Goal: Information Seeking & Learning: Learn about a topic

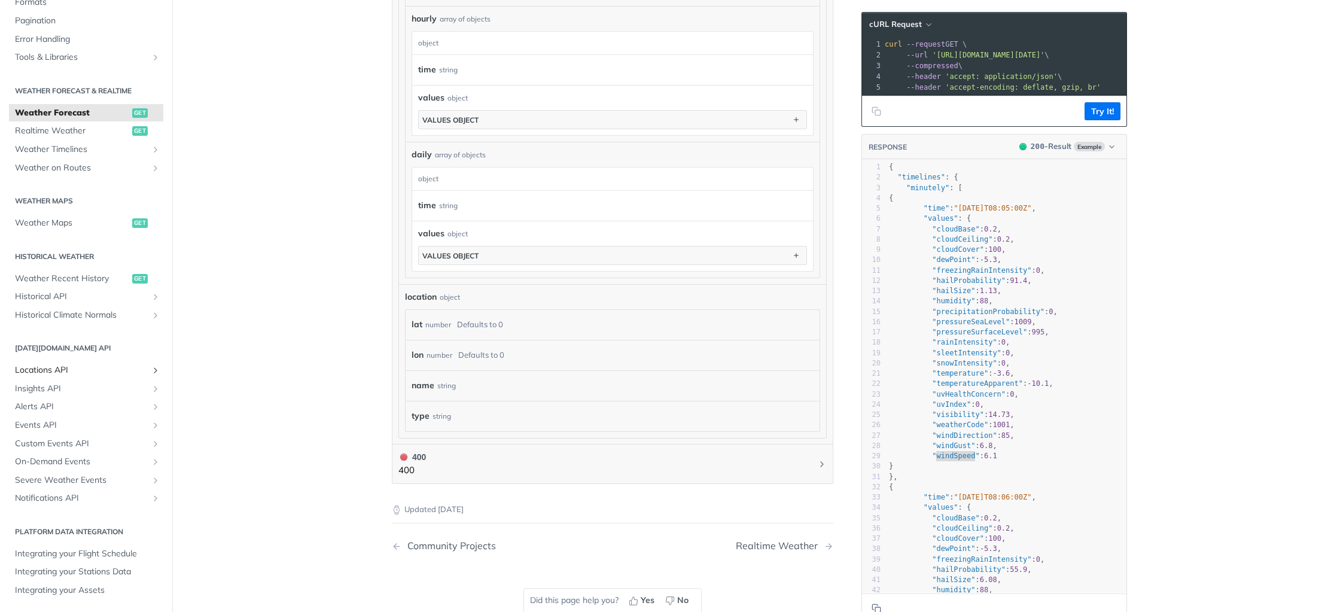
scroll to position [893, 0]
click at [149, 299] on link "Historical API" at bounding box center [86, 297] width 154 height 18
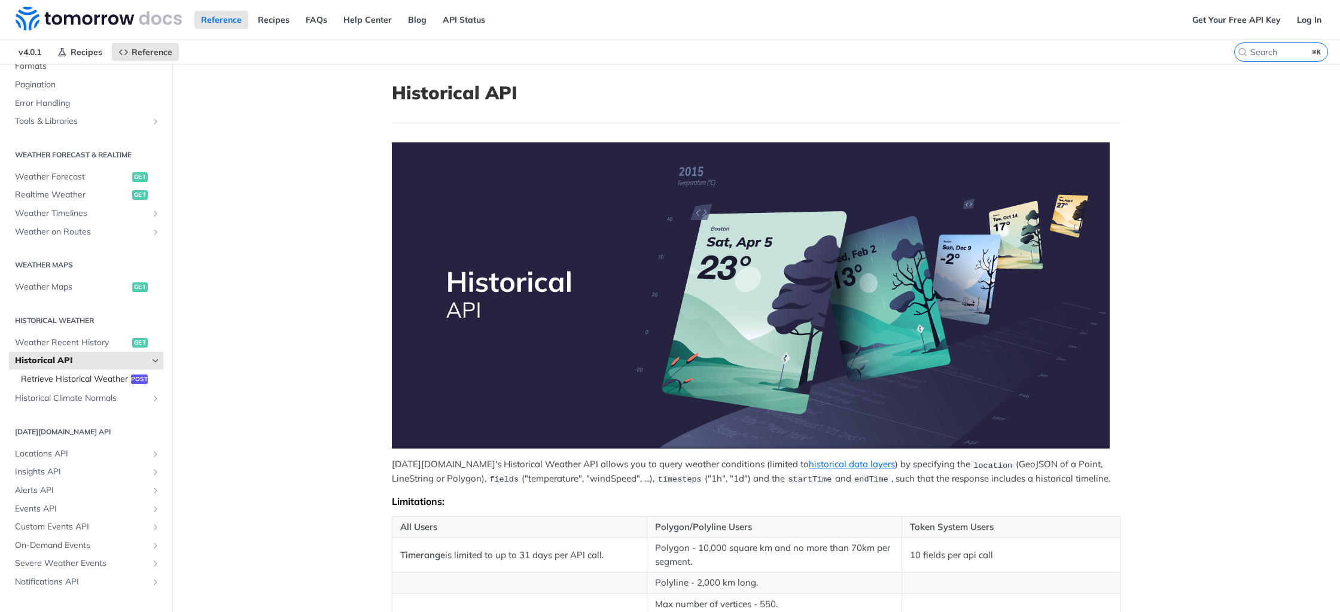
click at [75, 385] on link "Retrieve Historical Weather post" at bounding box center [89, 379] width 148 height 18
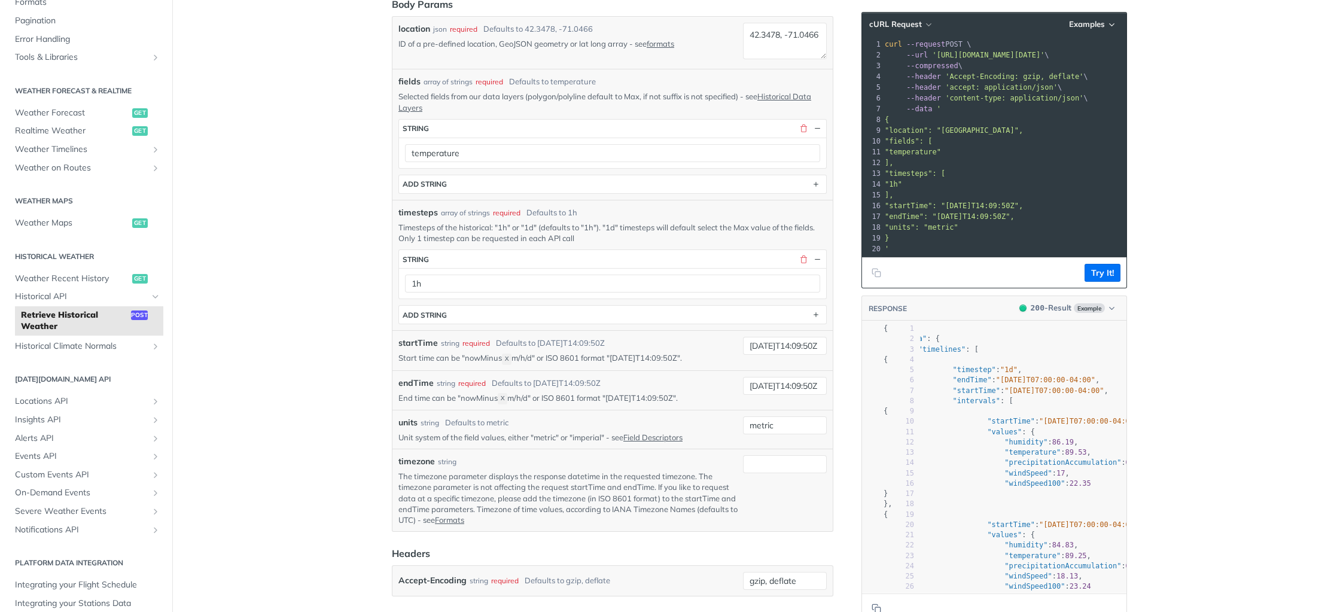
scroll to position [0, 45]
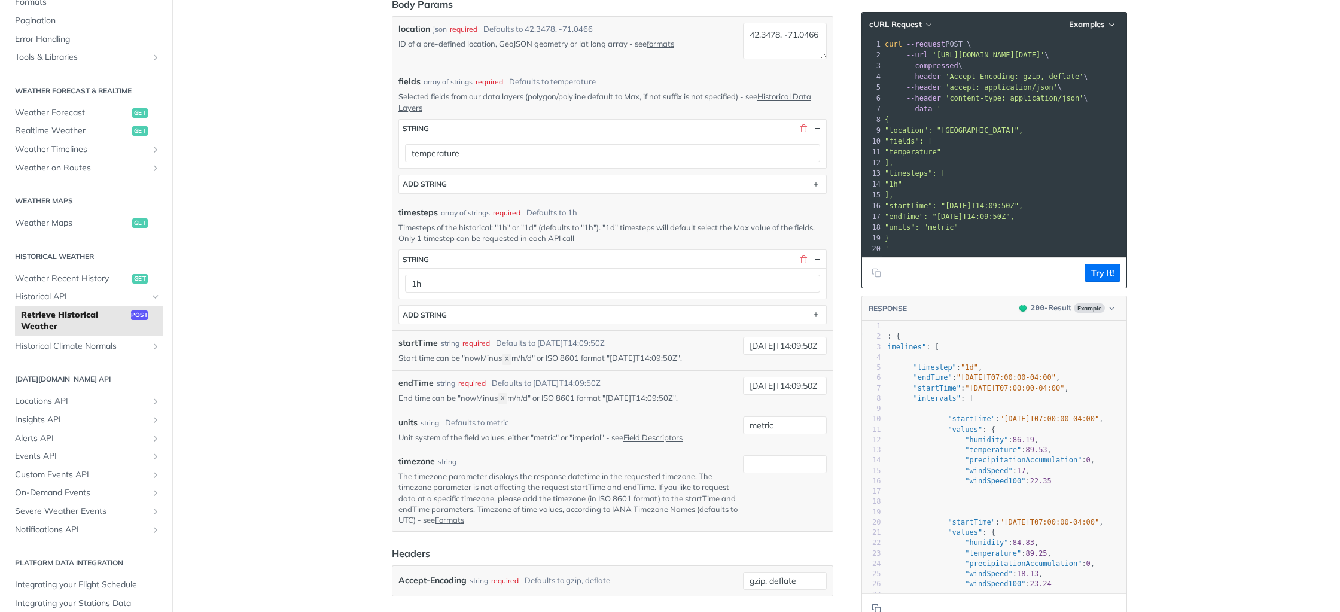
click at [1023, 475] on pre ""windSpeed" : 17 ," at bounding box center [984, 471] width 285 height 10
type textarea "17"
click at [1023, 476] on pre ""windSpeed100" : 22.35" at bounding box center [984, 481] width 285 height 10
click at [1044, 474] on pre ""windSpeed" : 17 ," at bounding box center [984, 471] width 285 height 10
type textarea ","
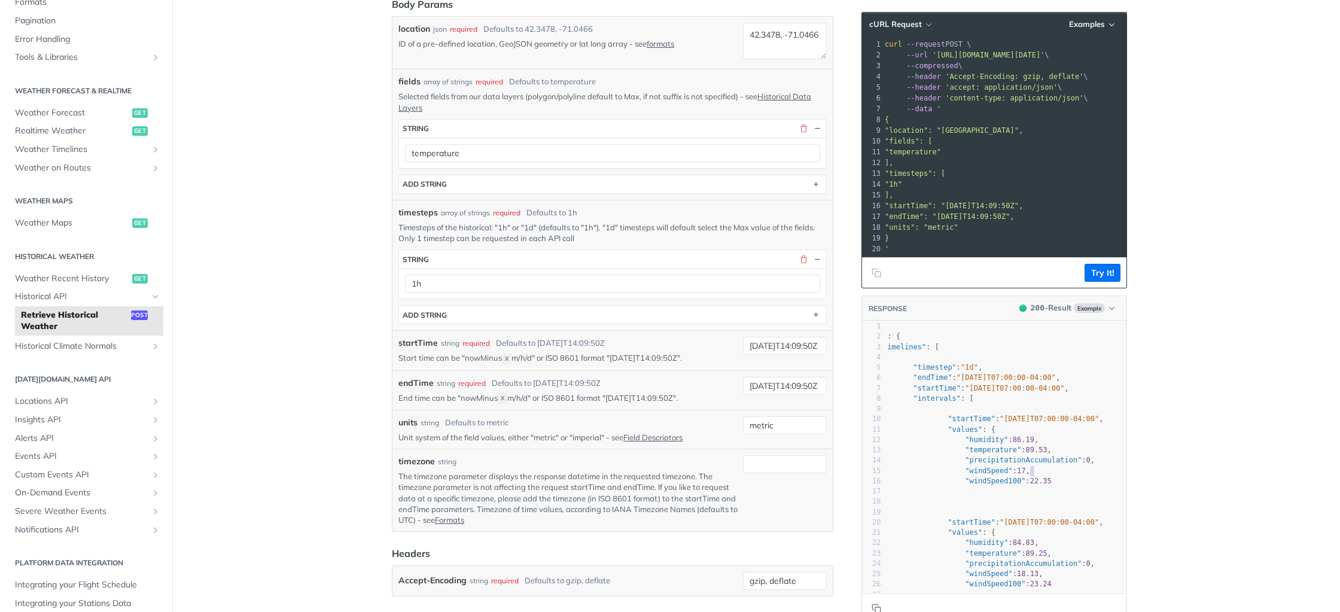
click at [1044, 474] on pre ""windSpeed" : 17 ," at bounding box center [984, 471] width 285 height 10
click at [1049, 480] on span "22.35" at bounding box center [1041, 481] width 22 height 8
type textarea "35"
drag, startPoint x: 1049, startPoint y: 480, endPoint x: 1060, endPoint y: 479, distance: 11.4
click at [1049, 480] on span "22.35" at bounding box center [1041, 481] width 22 height 8
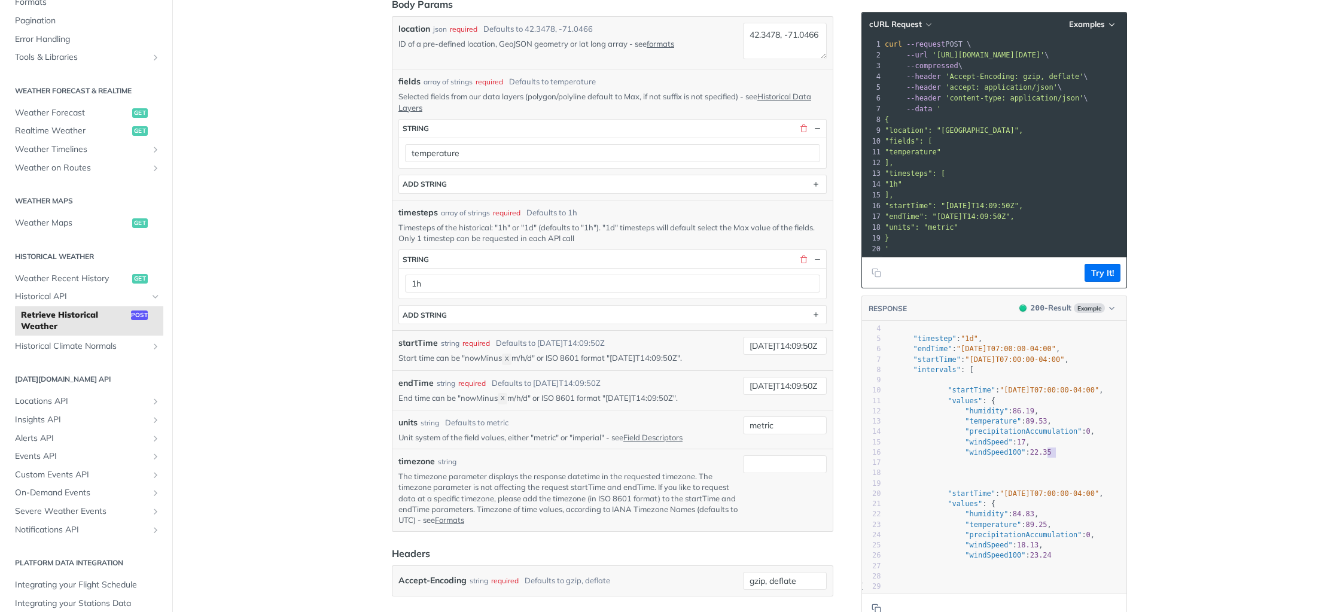
scroll to position [32, 0]
click at [1072, 451] on pre ""windSpeed100" : 22.35" at bounding box center [984, 452] width 285 height 10
type textarea "22.35"
drag, startPoint x: 1066, startPoint y: 453, endPoint x: 1033, endPoint y: 453, distance: 32.9
click at [1033, 453] on pre ""windSpeed100" : 22.35" at bounding box center [984, 452] width 285 height 10
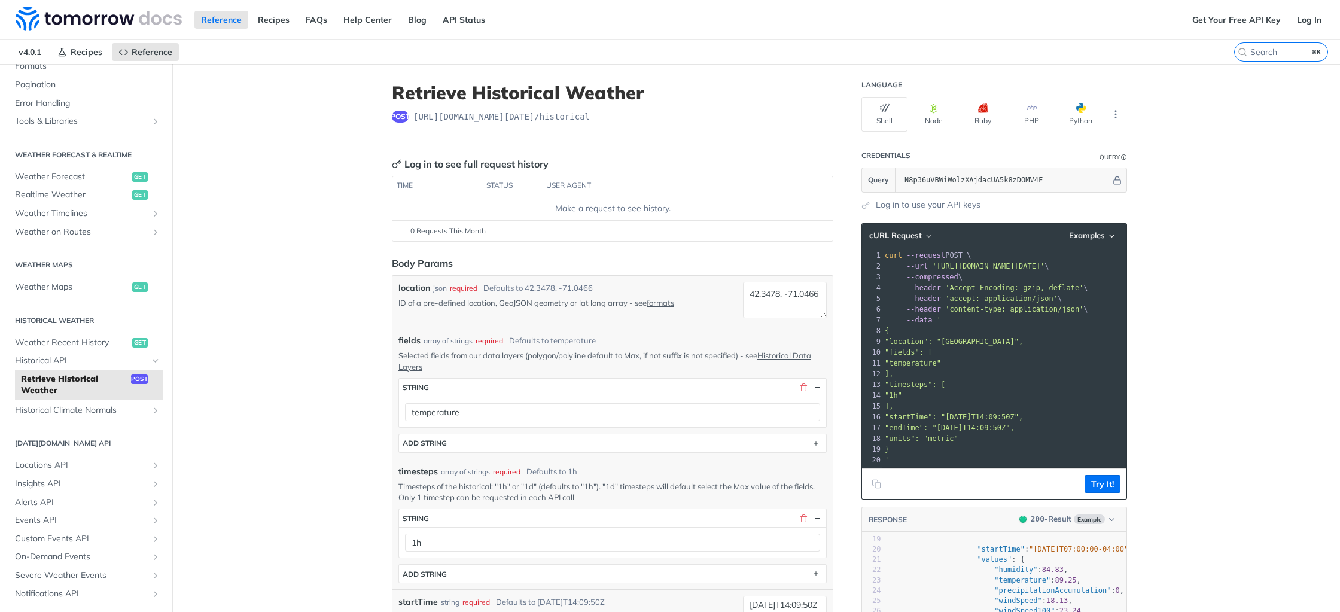
scroll to position [56, 0]
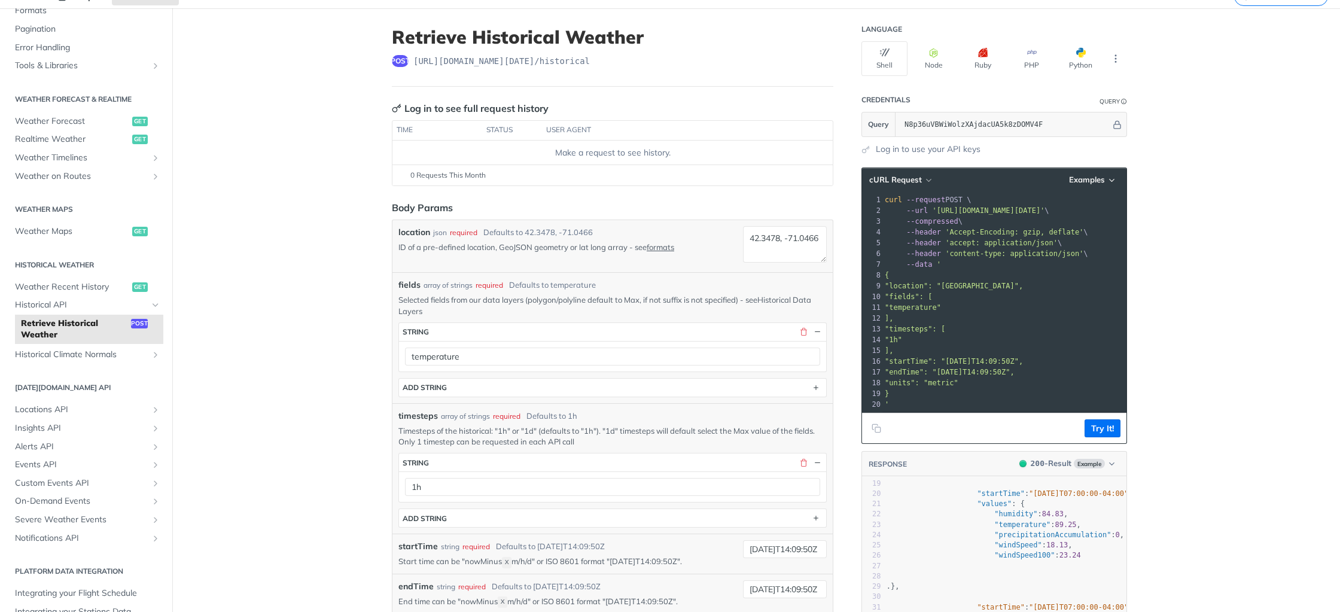
click at [781, 300] on link "Historical Data Layers" at bounding box center [604, 305] width 413 height 20
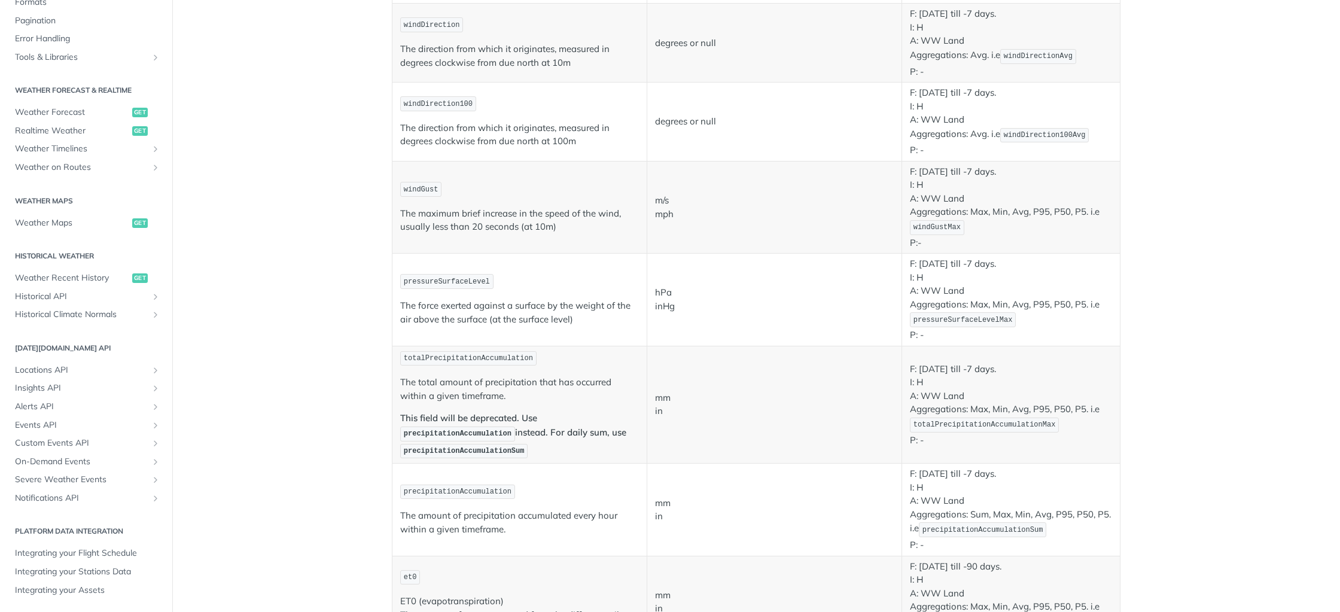
click at [451, 111] on code "windDirection100" at bounding box center [438, 103] width 76 height 15
click at [455, 106] on span "windDirection100" at bounding box center [438, 104] width 69 height 8
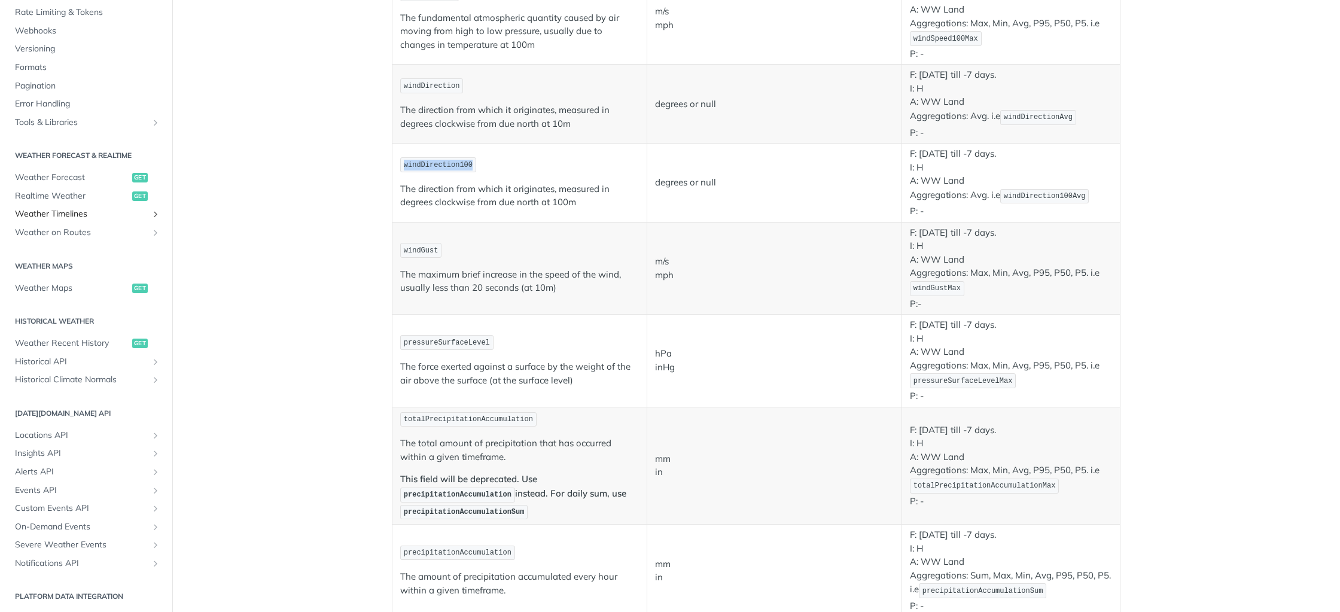
click at [105, 216] on span "Weather Timelines" at bounding box center [81, 214] width 133 height 12
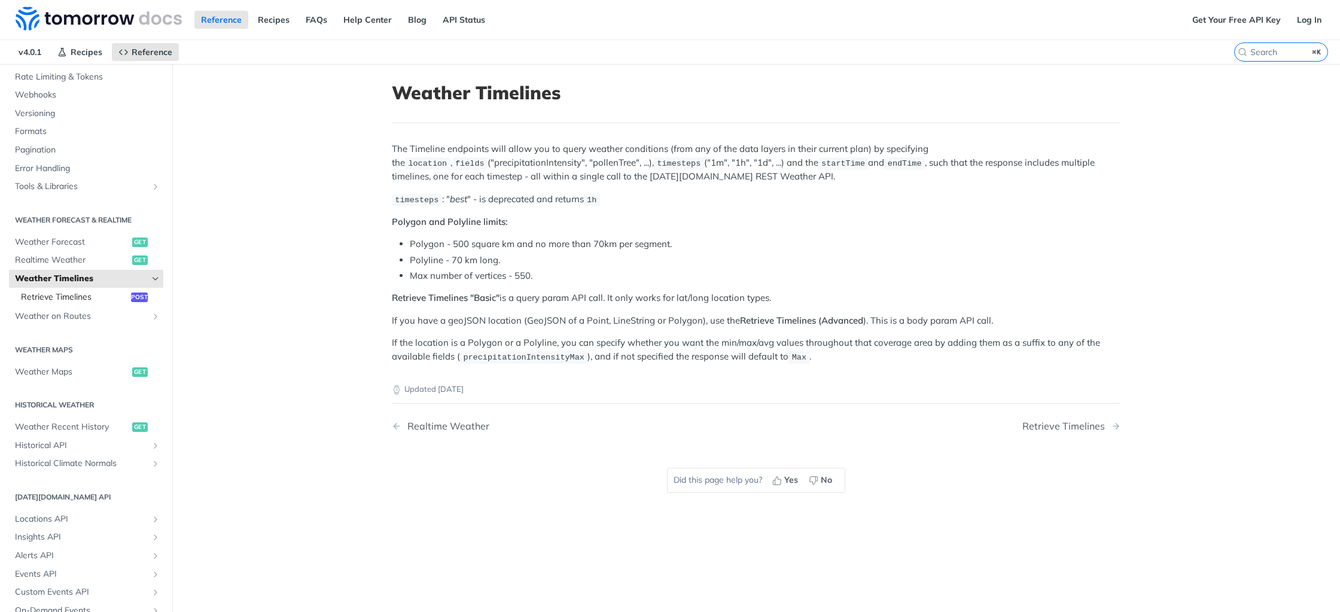
click at [95, 298] on span "Retrieve Timelines" at bounding box center [74, 297] width 107 height 12
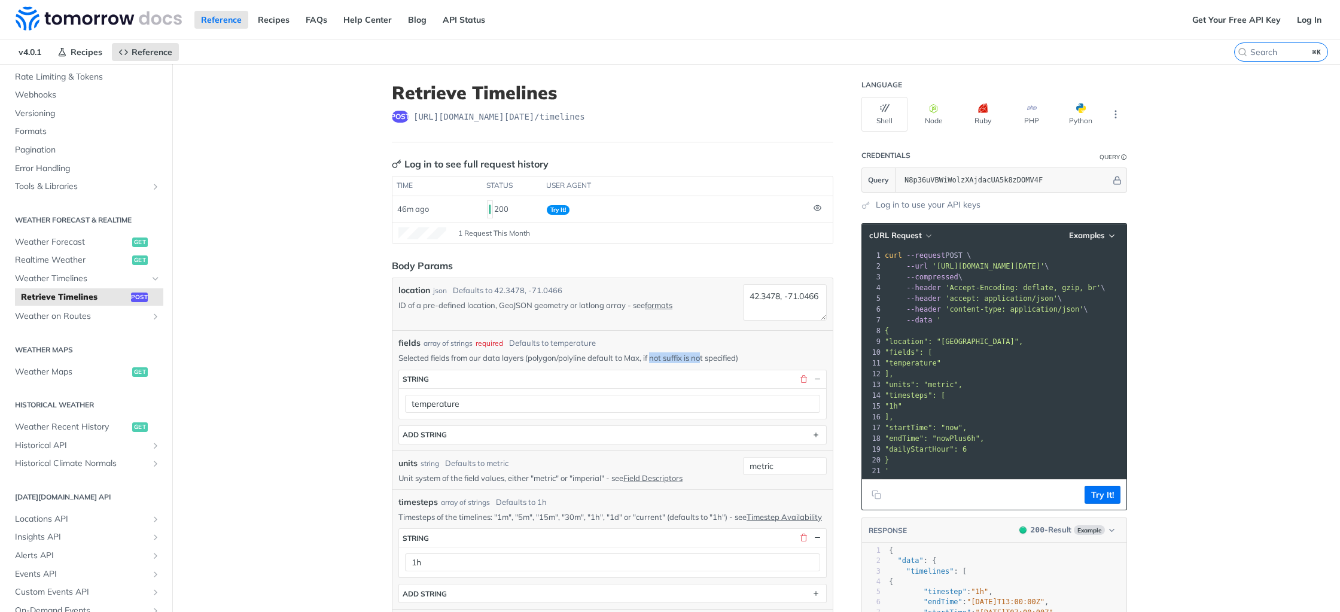
drag, startPoint x: 653, startPoint y: 361, endPoint x: 709, endPoint y: 360, distance: 56.3
click at [707, 360] on p "Selected fields from our data layers (polygon/polyline default to Max, if not s…" at bounding box center [612, 357] width 428 height 11
drag, startPoint x: 710, startPoint y: 360, endPoint x: 634, endPoint y: 361, distance: 76.6
click at [634, 361] on p "Selected fields from our data layers (polygon/polyline default to Max, if not s…" at bounding box center [612, 357] width 428 height 11
click at [680, 480] on link "Field Descriptors" at bounding box center [652, 478] width 59 height 10
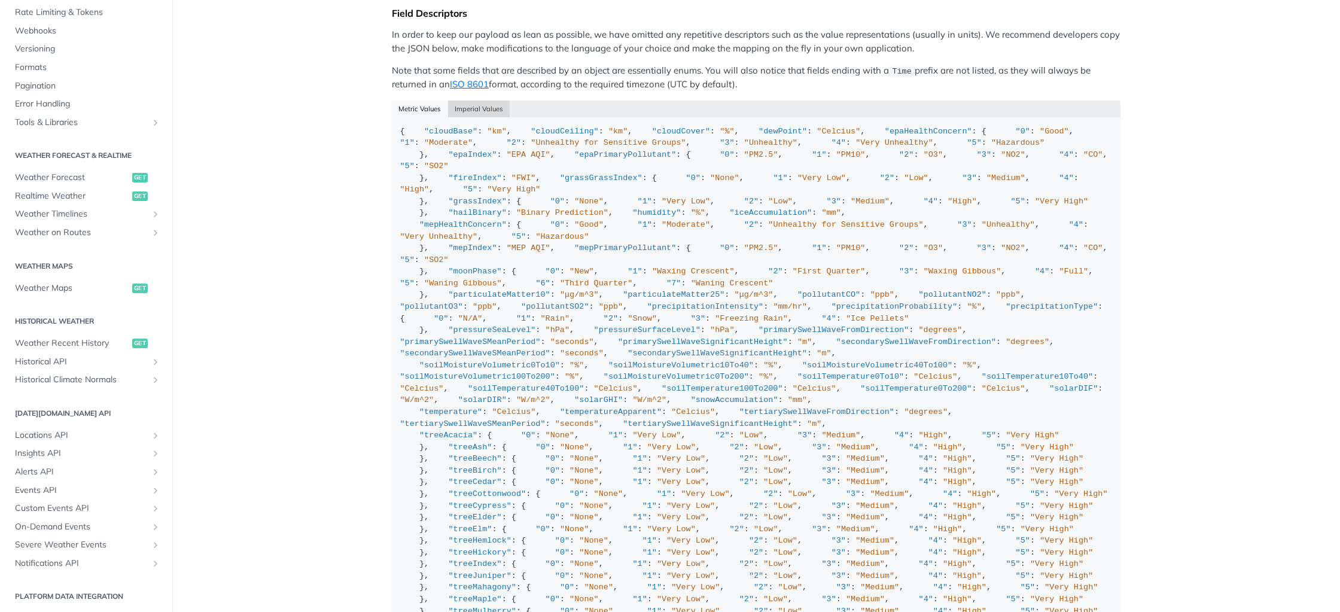
drag, startPoint x: 485, startPoint y: 103, endPoint x: 476, endPoint y: 104, distance: 9.0
click at [485, 103] on button "Imperial Values" at bounding box center [479, 109] width 62 height 17
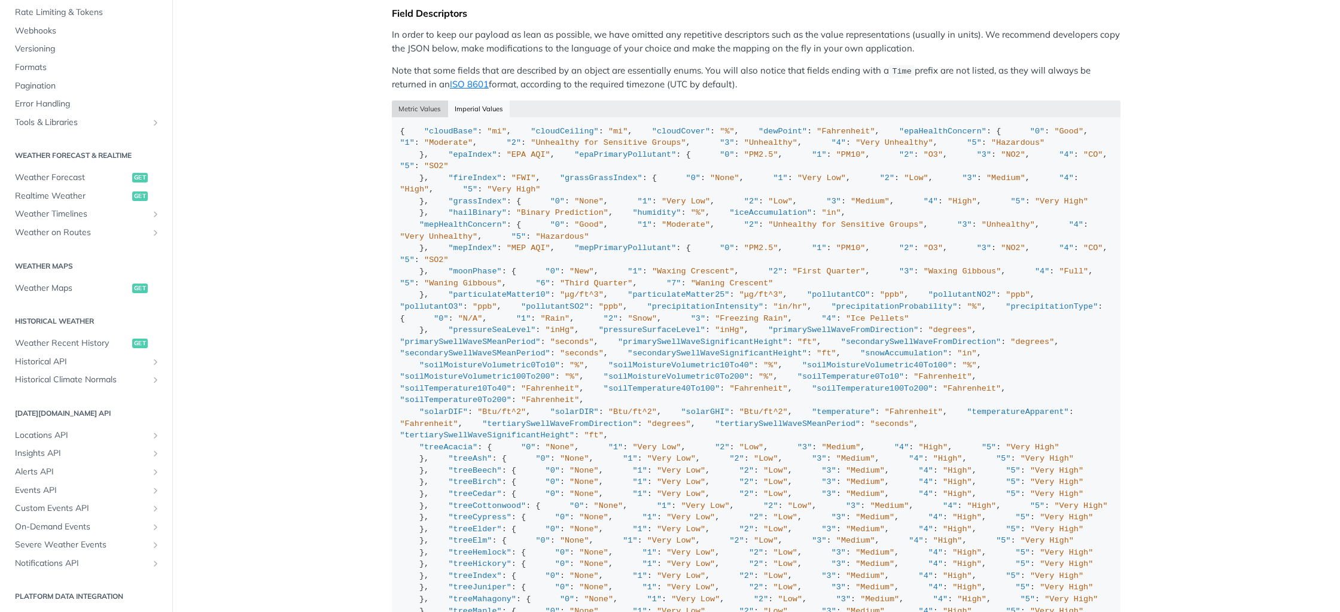
click at [421, 101] on button "Metric Values" at bounding box center [420, 109] width 56 height 17
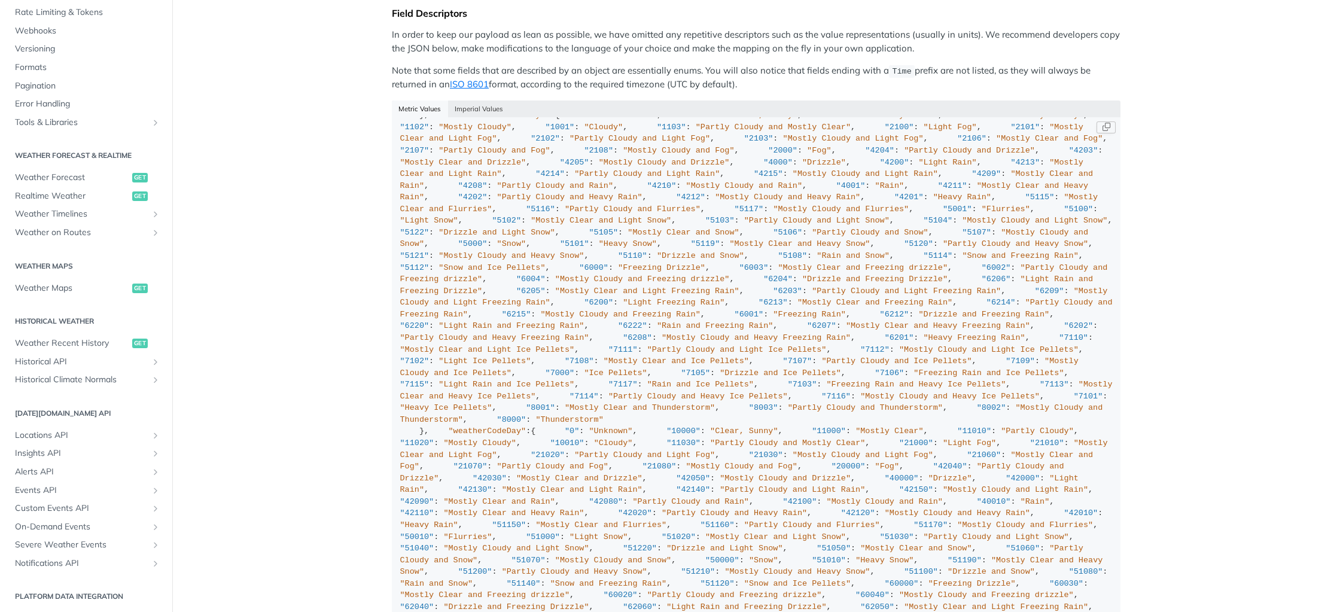
click at [712, 290] on div "{ "cloudBase" : "km" , "cloudCeiling" : "km" , "cloudCover" : "%" , "dewPoint" …" at bounding box center [756, 239] width 713 height 1662
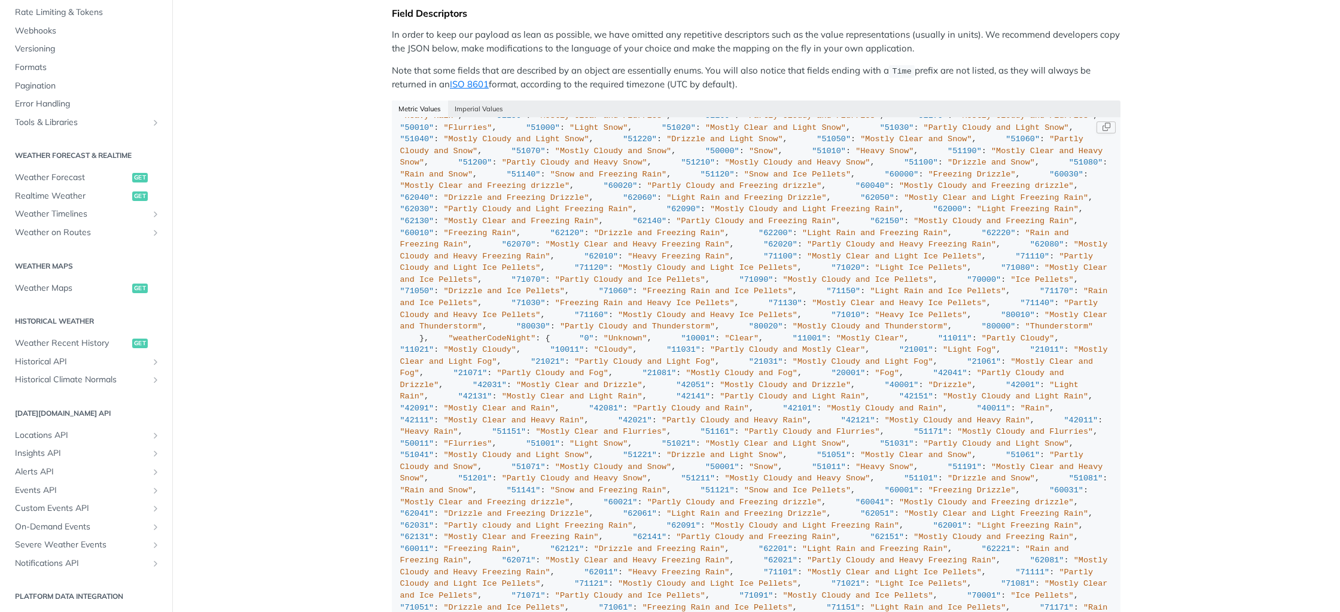
scroll to position [6865, 0]
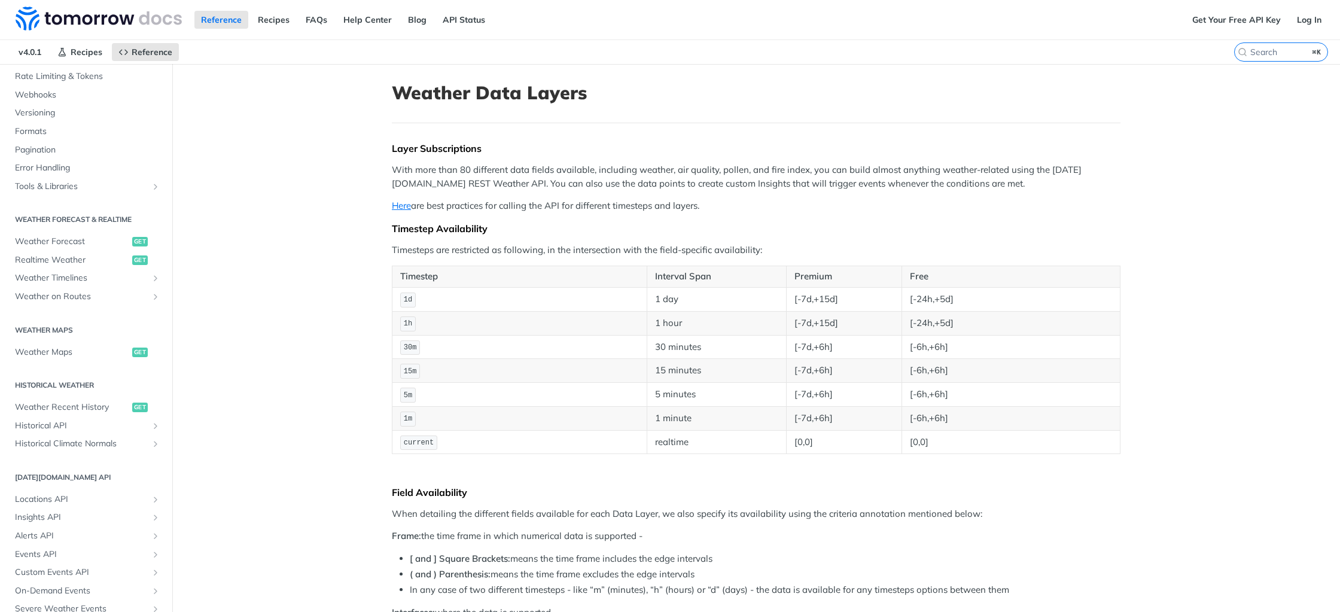
drag, startPoint x: 436, startPoint y: 117, endPoint x: 534, endPoint y: 115, distance: 98.1
click at [534, 115] on header "Weather Data Layers" at bounding box center [756, 102] width 729 height 41
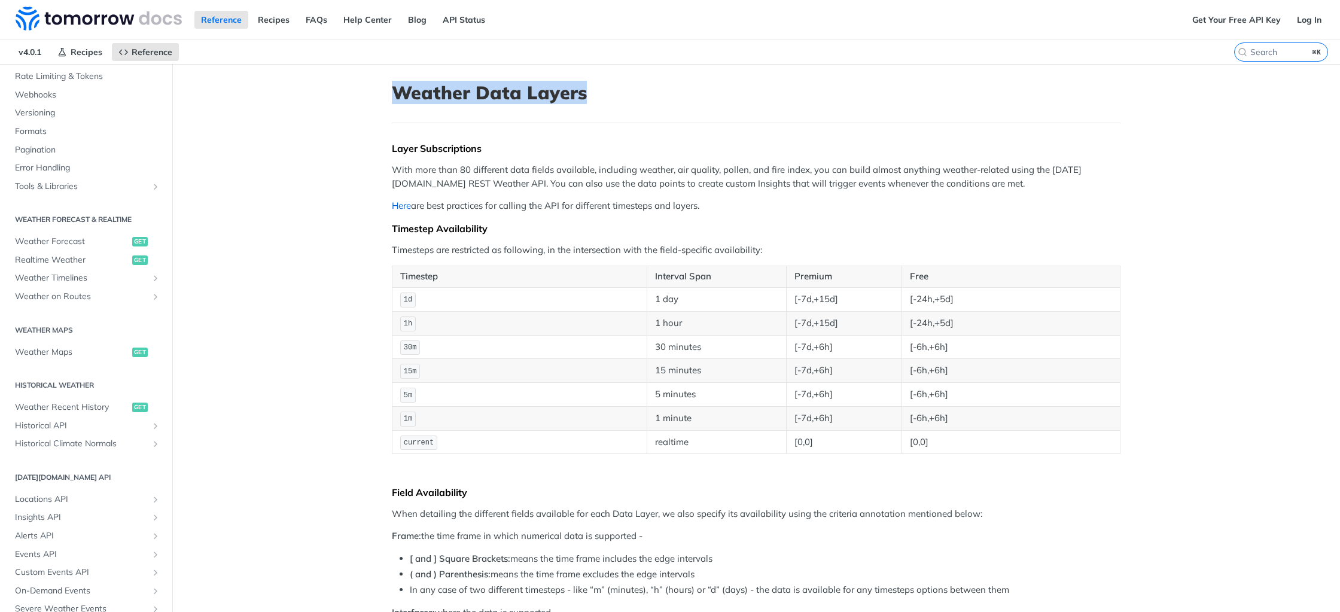
click at [404, 205] on link "Here" at bounding box center [401, 205] width 19 height 11
click at [153, 192] on link "Tools & Libraries" at bounding box center [86, 187] width 154 height 18
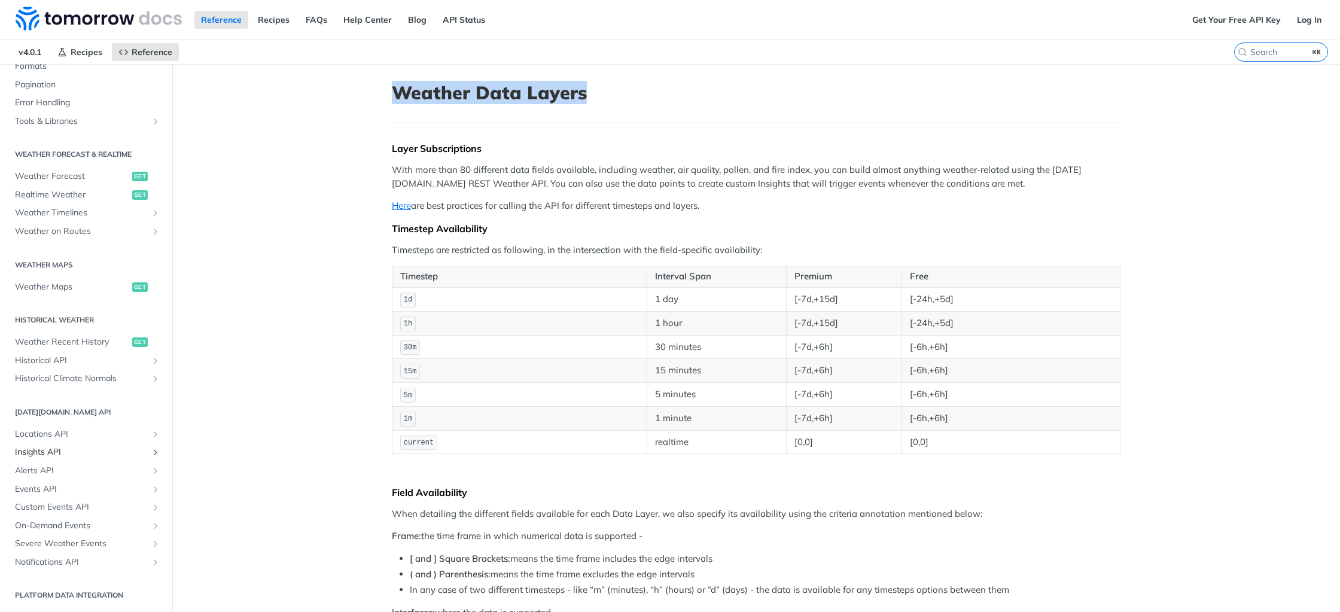
click at [153, 454] on icon "Show subpages for Insights API" at bounding box center [156, 453] width 10 height 10
click at [154, 439] on link "Locations API" at bounding box center [86, 434] width 154 height 18
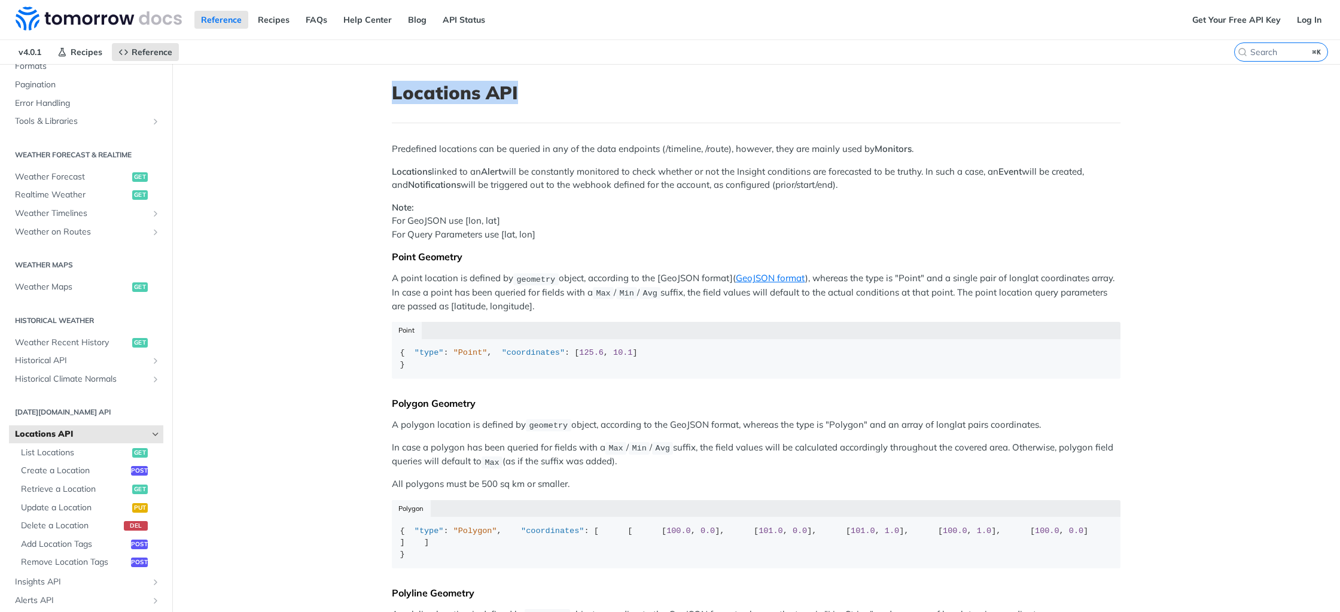
click at [154, 439] on link "Locations API" at bounding box center [86, 434] width 154 height 18
click at [153, 381] on icon "Show subpages for Historical Climate Normals" at bounding box center [156, 380] width 10 height 10
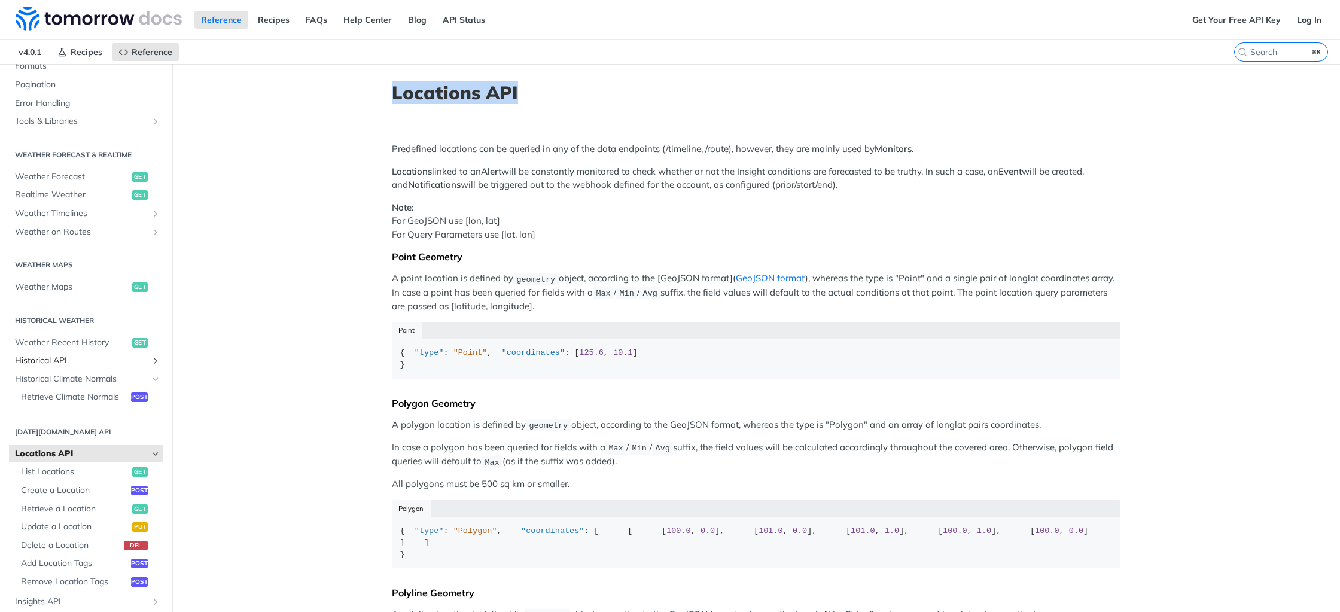
click at [153, 361] on icon "Show subpages for Historical API" at bounding box center [156, 361] width 10 height 10
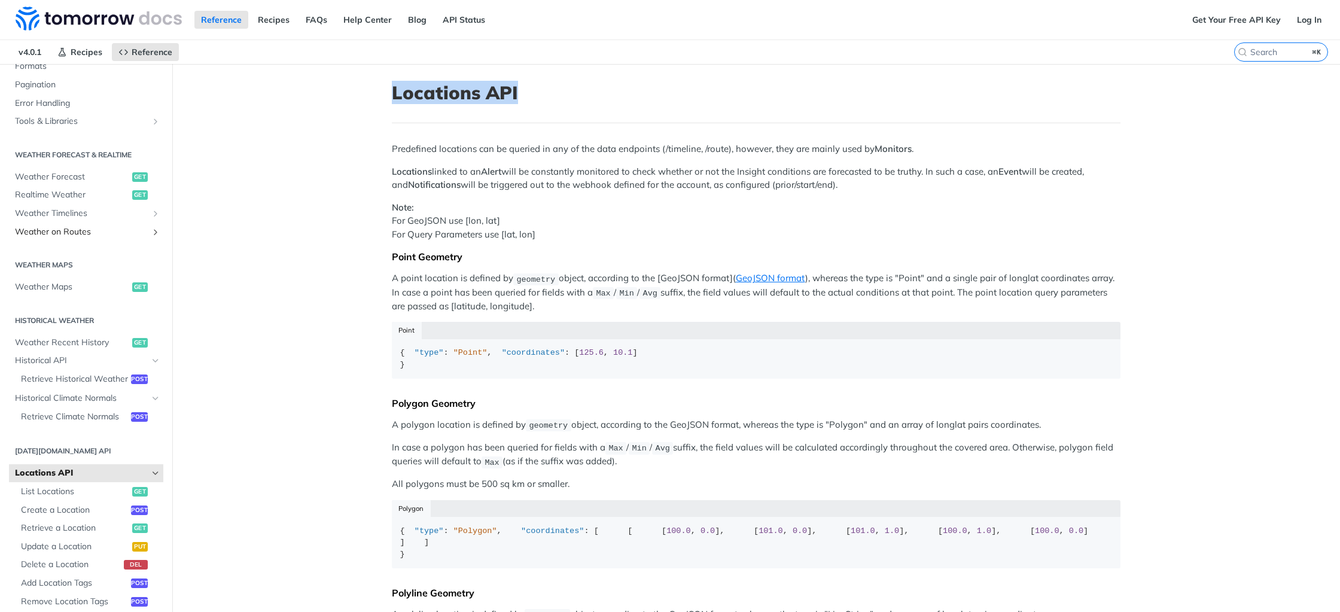
click at [98, 226] on span "Weather on Routes" at bounding box center [81, 232] width 133 height 12
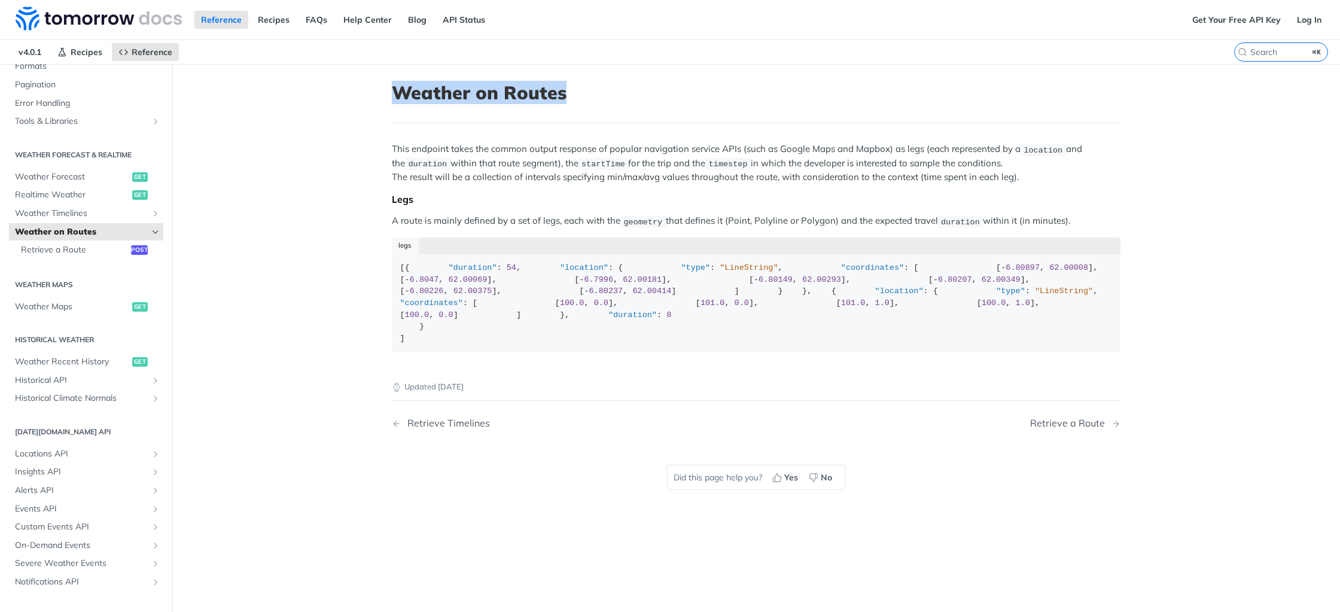
click at [109, 226] on span "Weather on Routes" at bounding box center [81, 232] width 133 height 12
click at [114, 219] on link "Weather Timelines" at bounding box center [86, 214] width 154 height 18
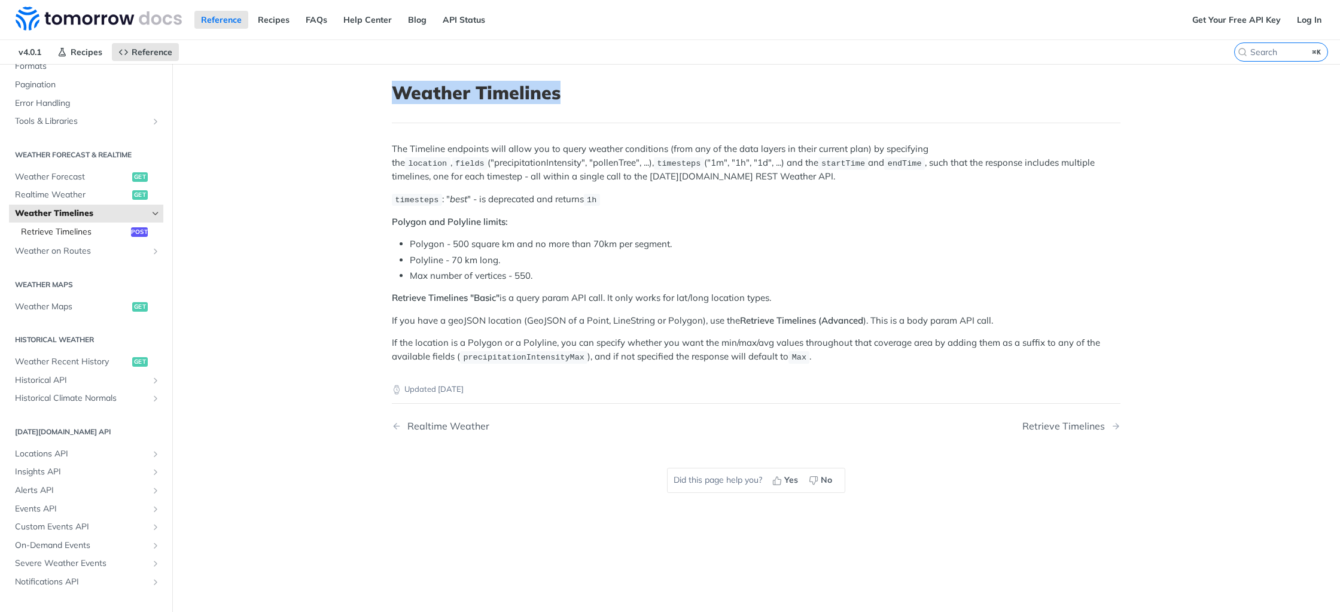
click at [109, 230] on span "Retrieve Timelines" at bounding box center [74, 232] width 107 height 12
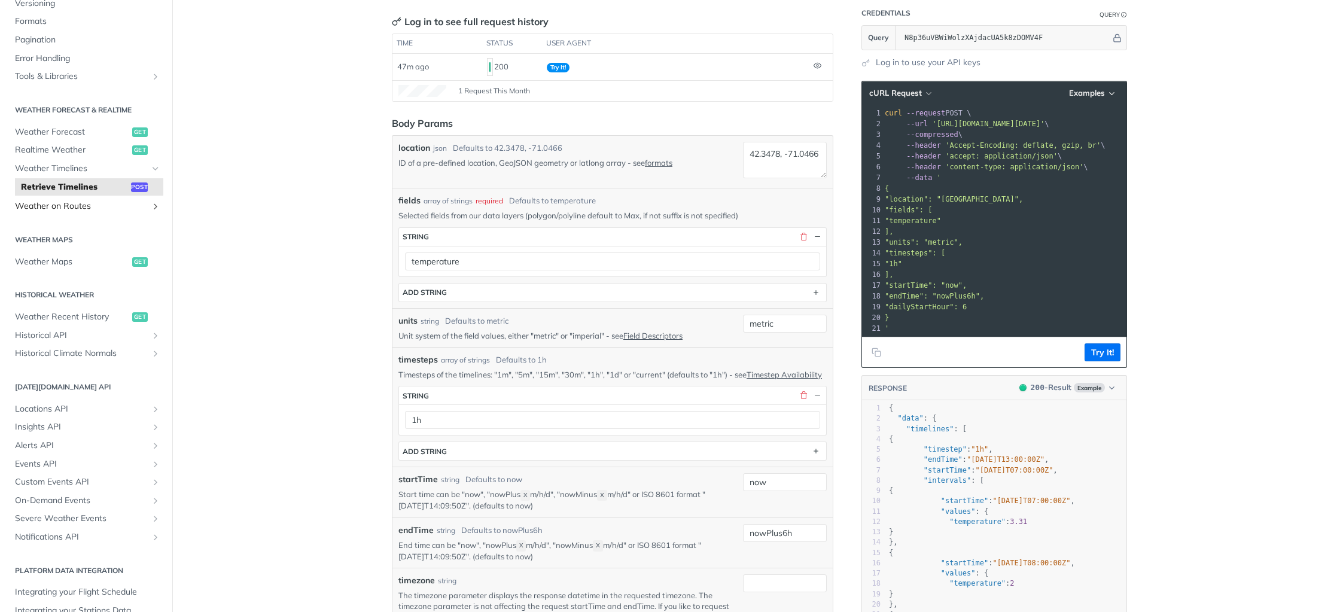
scroll to position [97, 0]
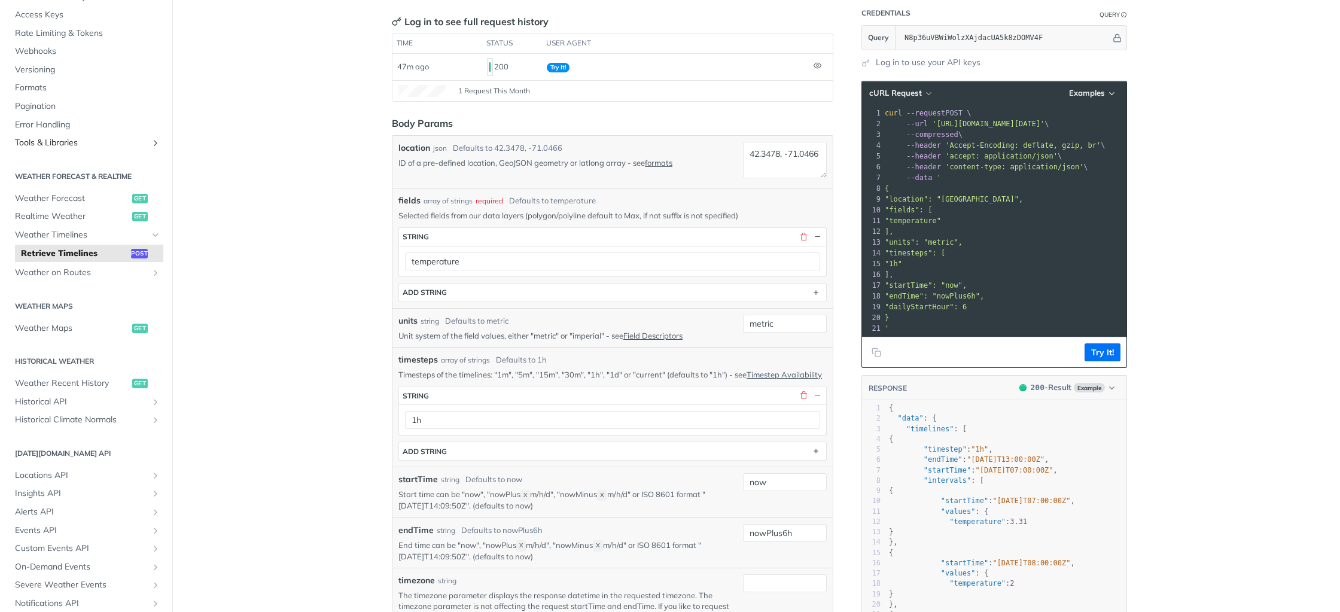
click at [153, 149] on link "Tools & Libraries" at bounding box center [86, 143] width 154 height 18
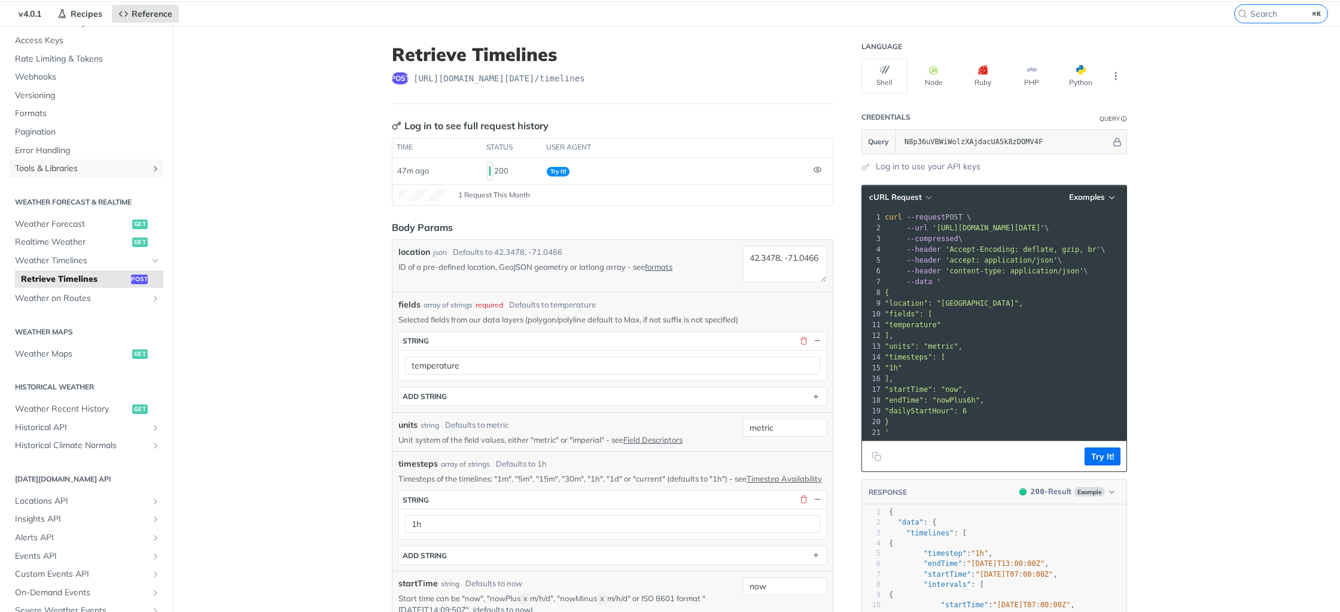
scroll to position [0, 0]
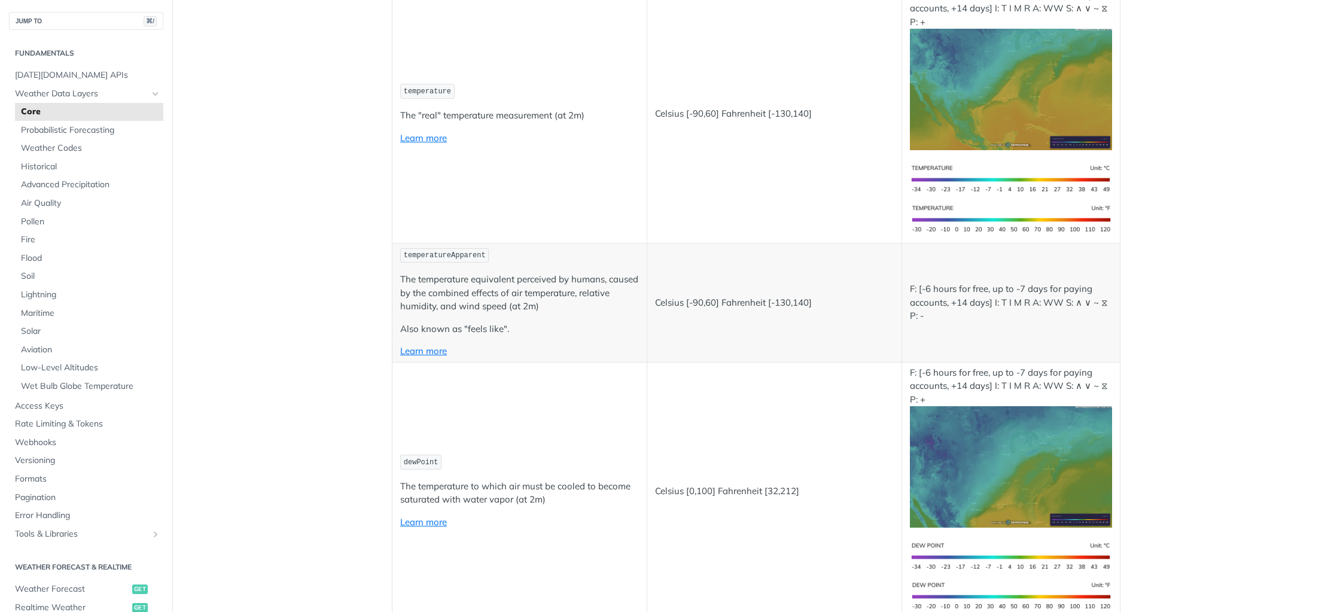
scroll to position [885, 0]
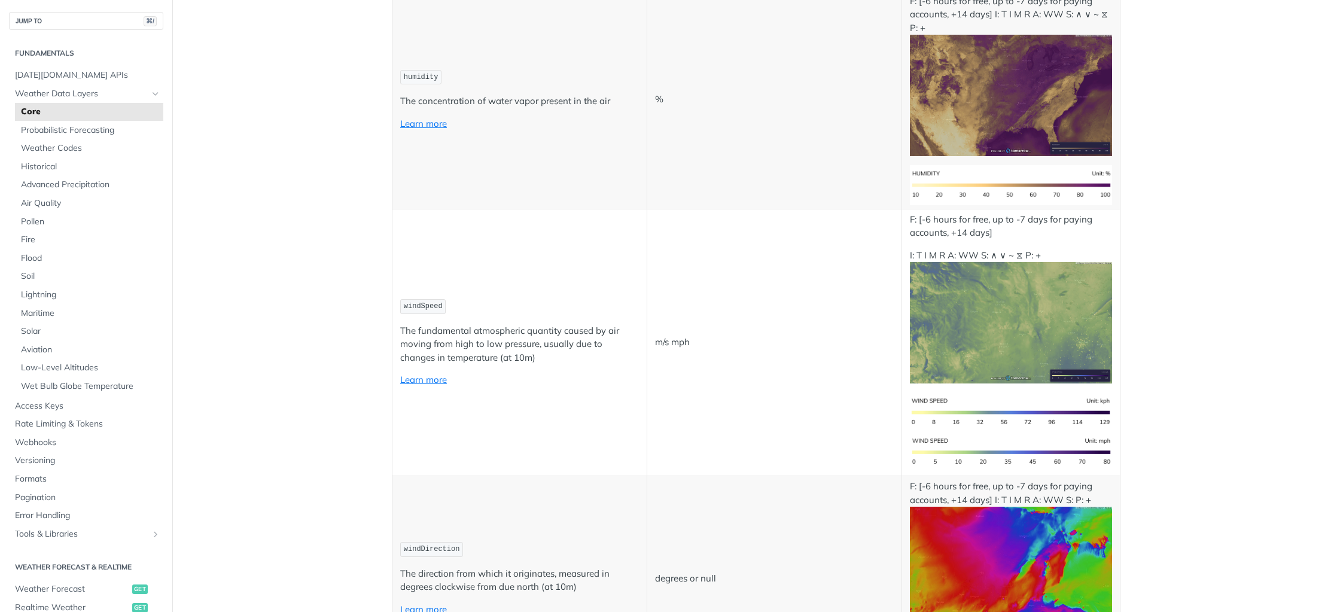
click at [588, 349] on p "The fundamental atmospheric quantity caused by air moving from high to low pres…" at bounding box center [519, 344] width 239 height 41
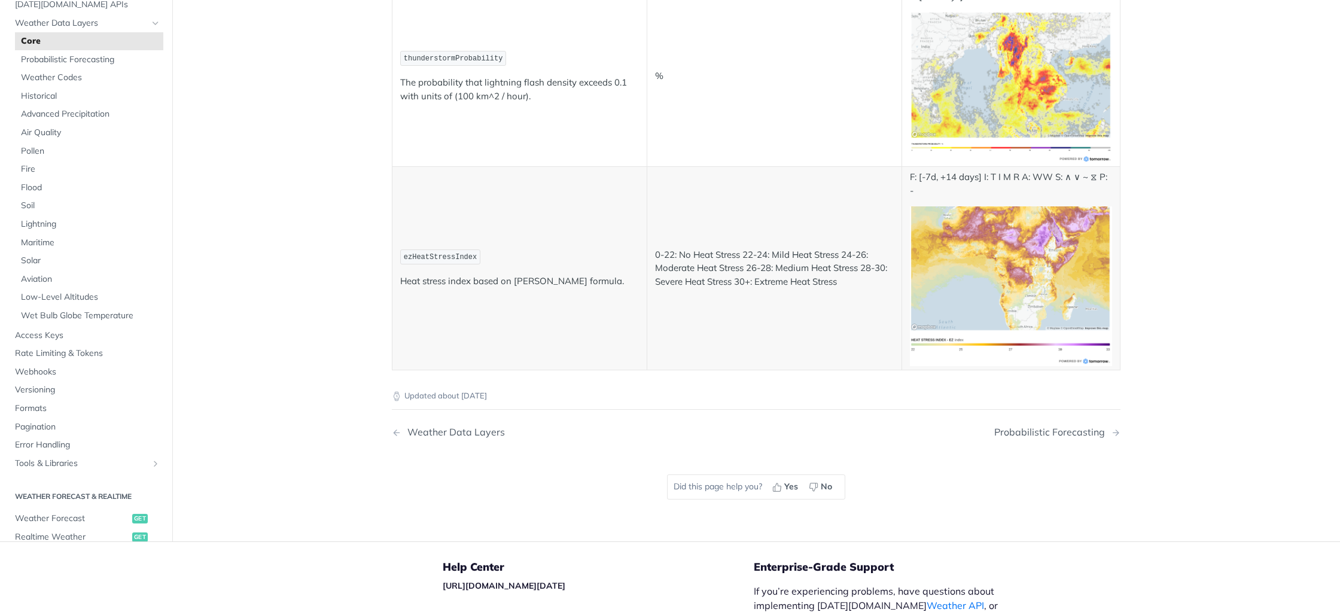
scroll to position [6309, 0]
